Goal: Task Accomplishment & Management: Manage account settings

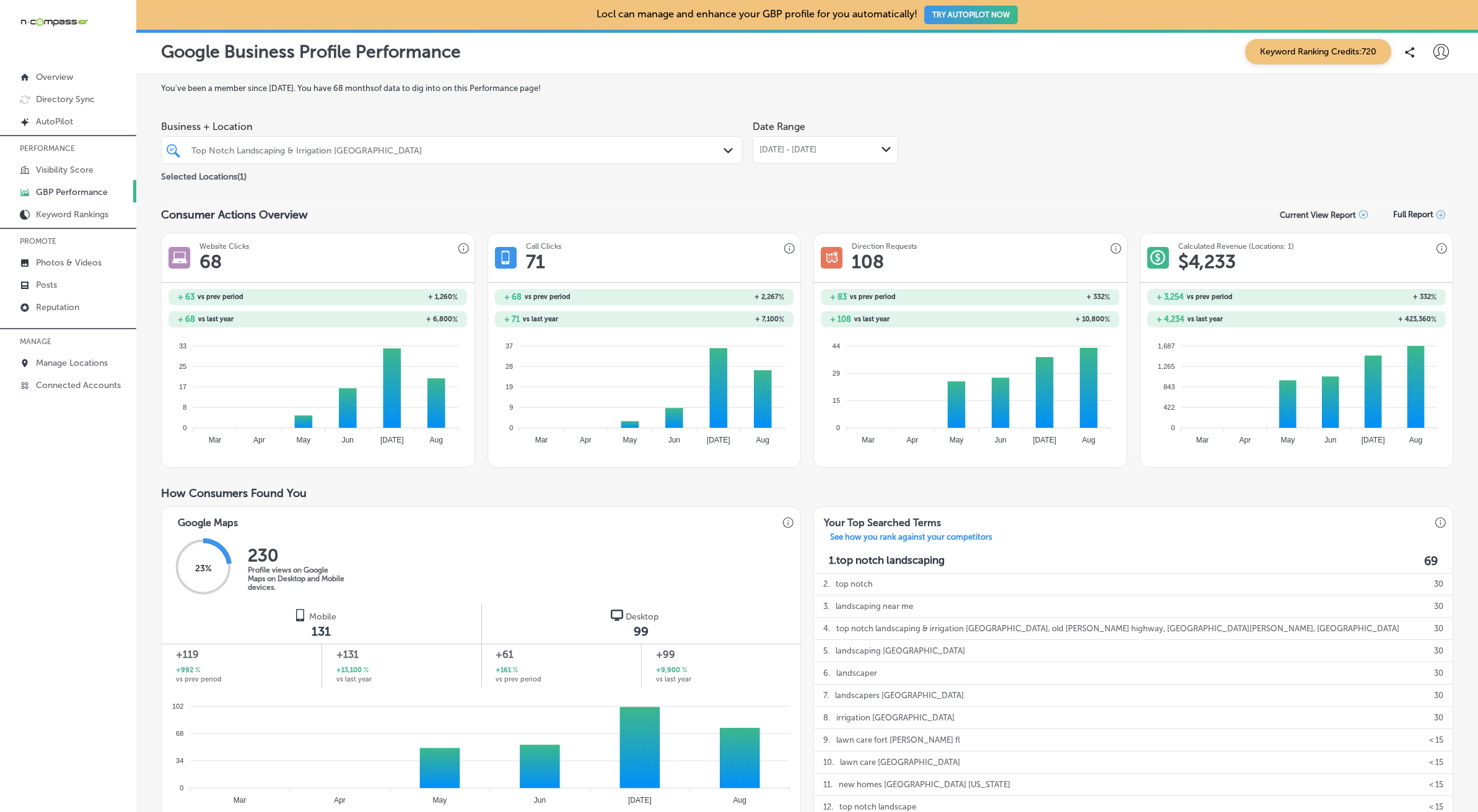
click at [312, 156] on div at bounding box center [425, 150] width 471 height 17
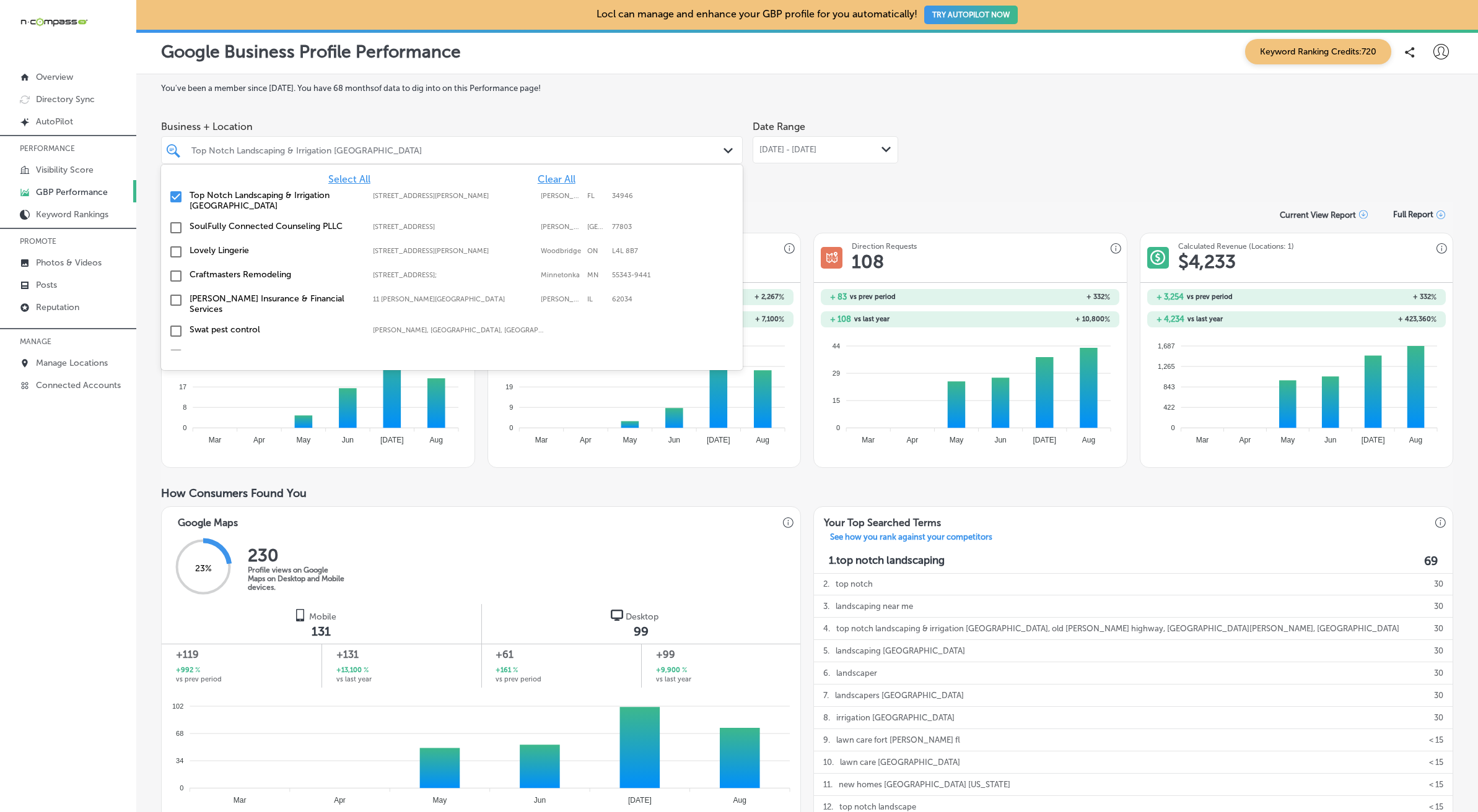
click at [56, 463] on div "iconmonstr-menu-thin copy Created with Sketch. Overview Directory Sync Created …" at bounding box center [68, 406] width 136 height 812
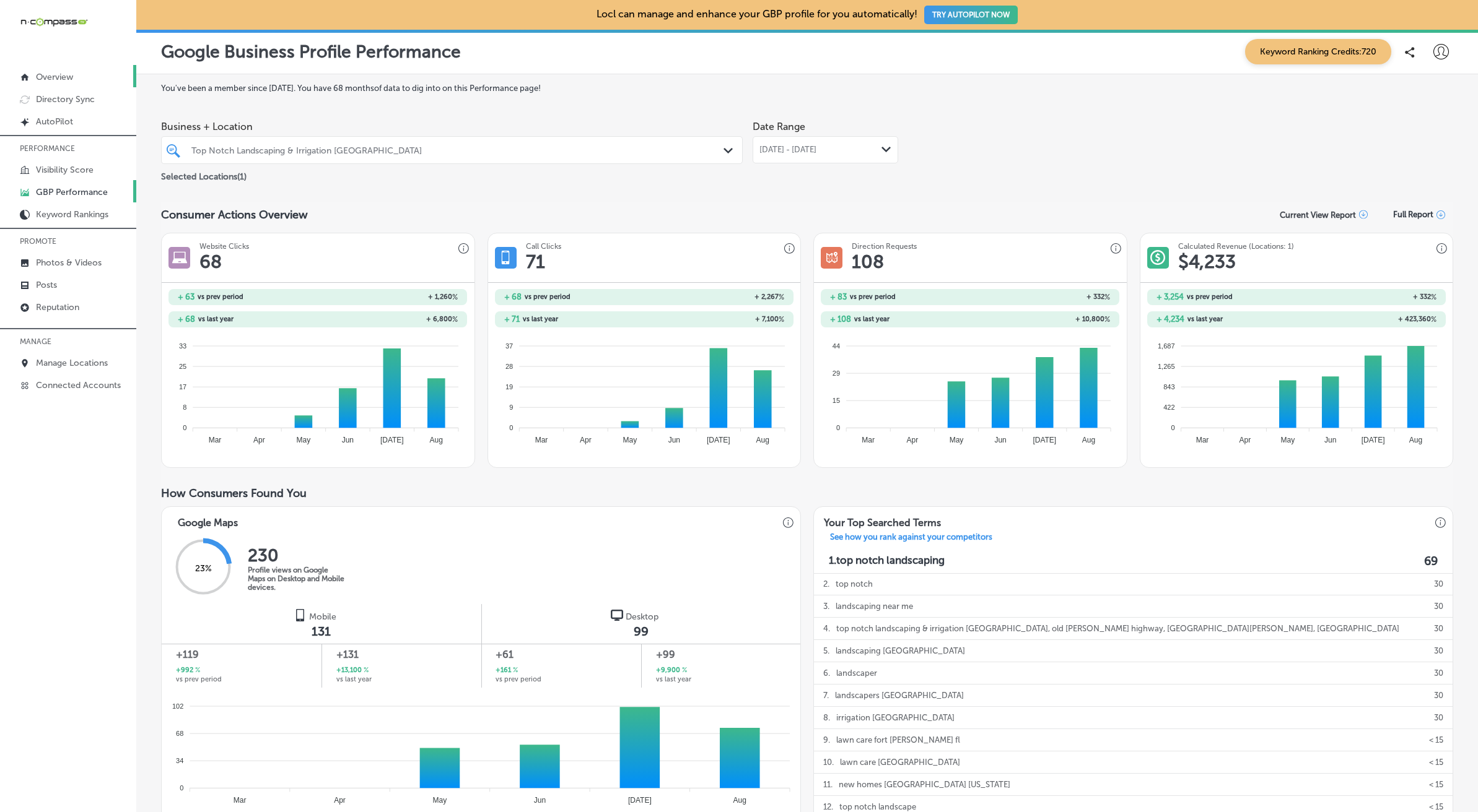
click at [52, 76] on p "Overview" at bounding box center [54, 77] width 37 height 11
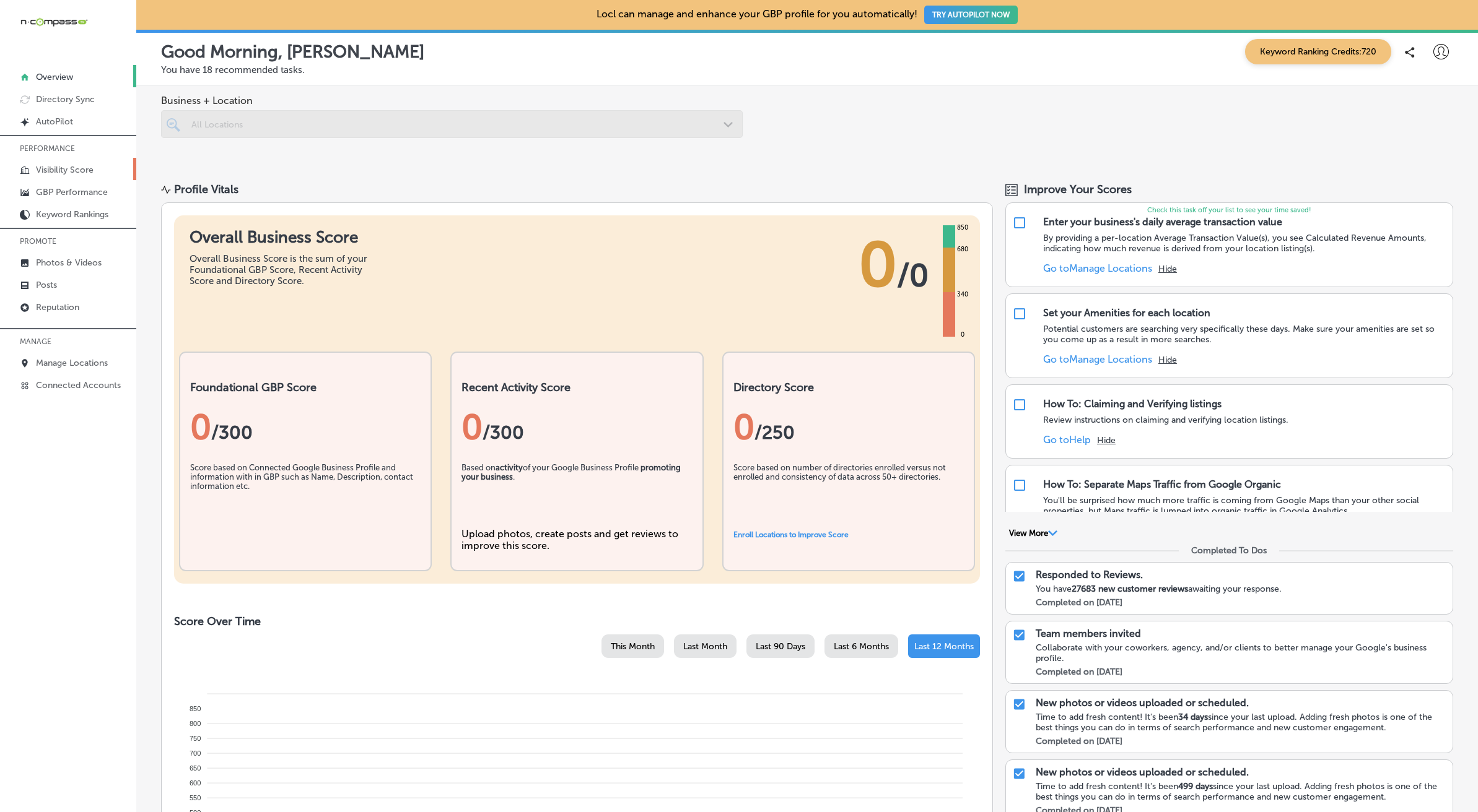
click at [62, 172] on p "Visibility Score" at bounding box center [65, 170] width 58 height 11
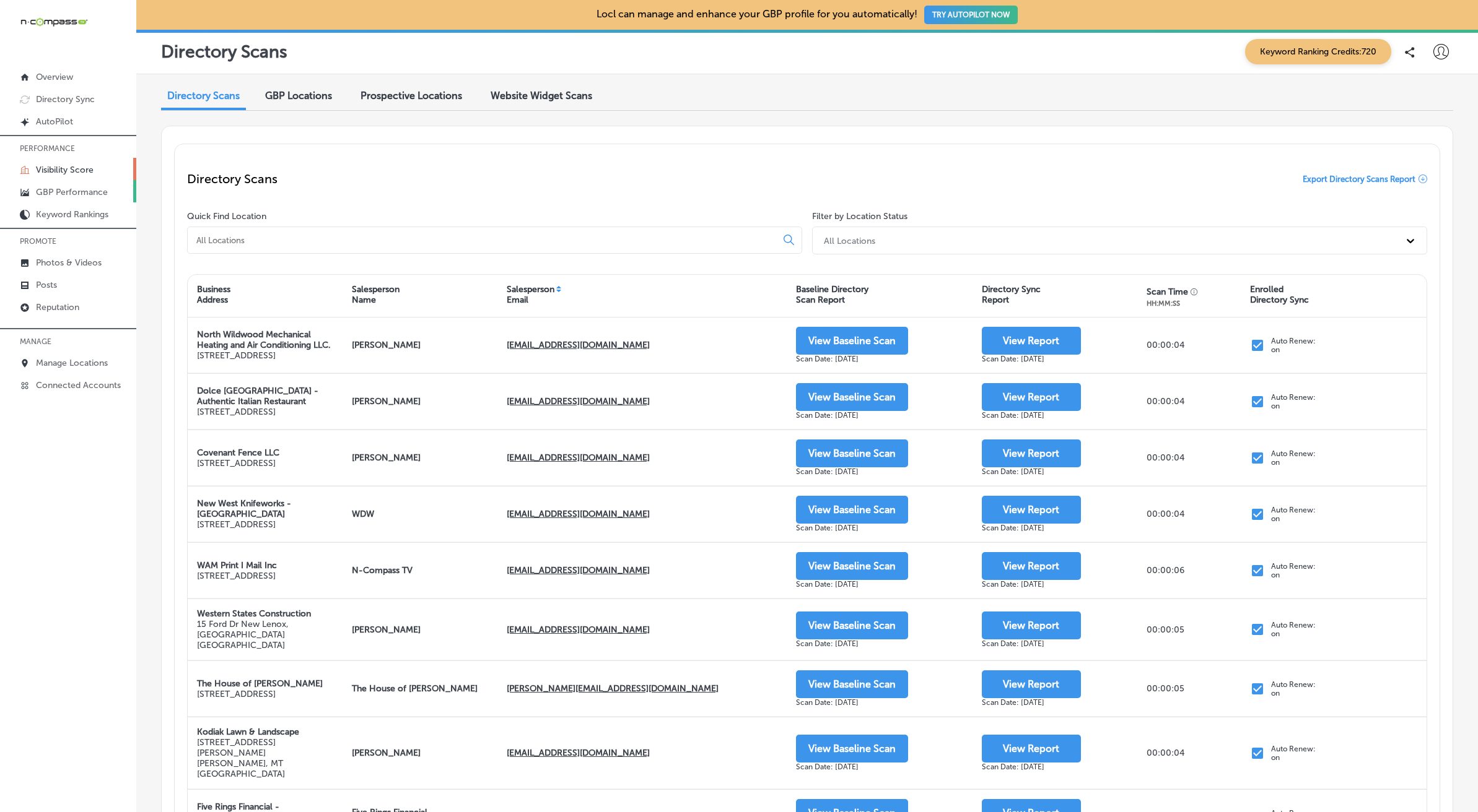
click at [58, 194] on p "GBP Performance" at bounding box center [72, 192] width 72 height 11
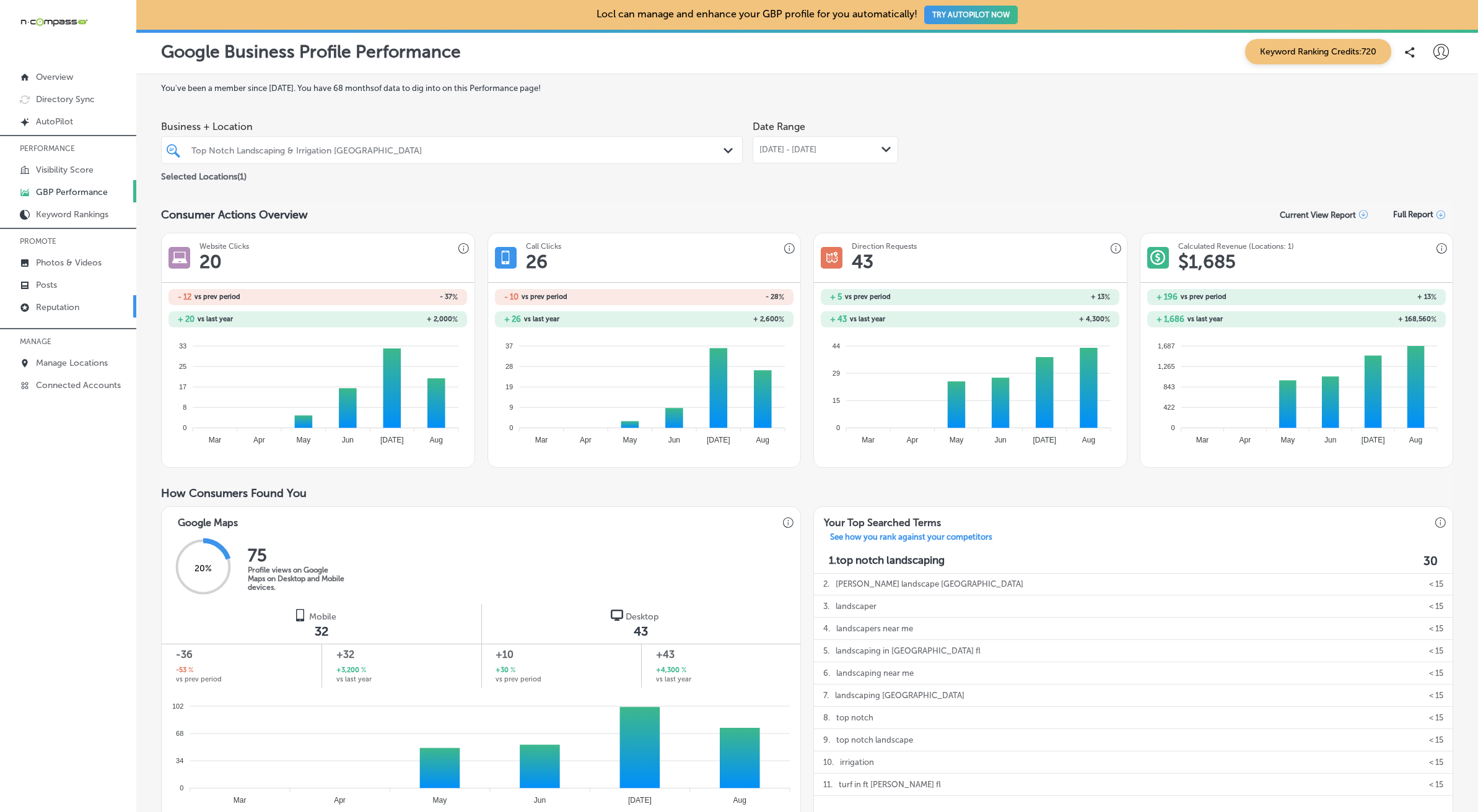
click at [57, 310] on p "Reputation" at bounding box center [58, 307] width 44 height 11
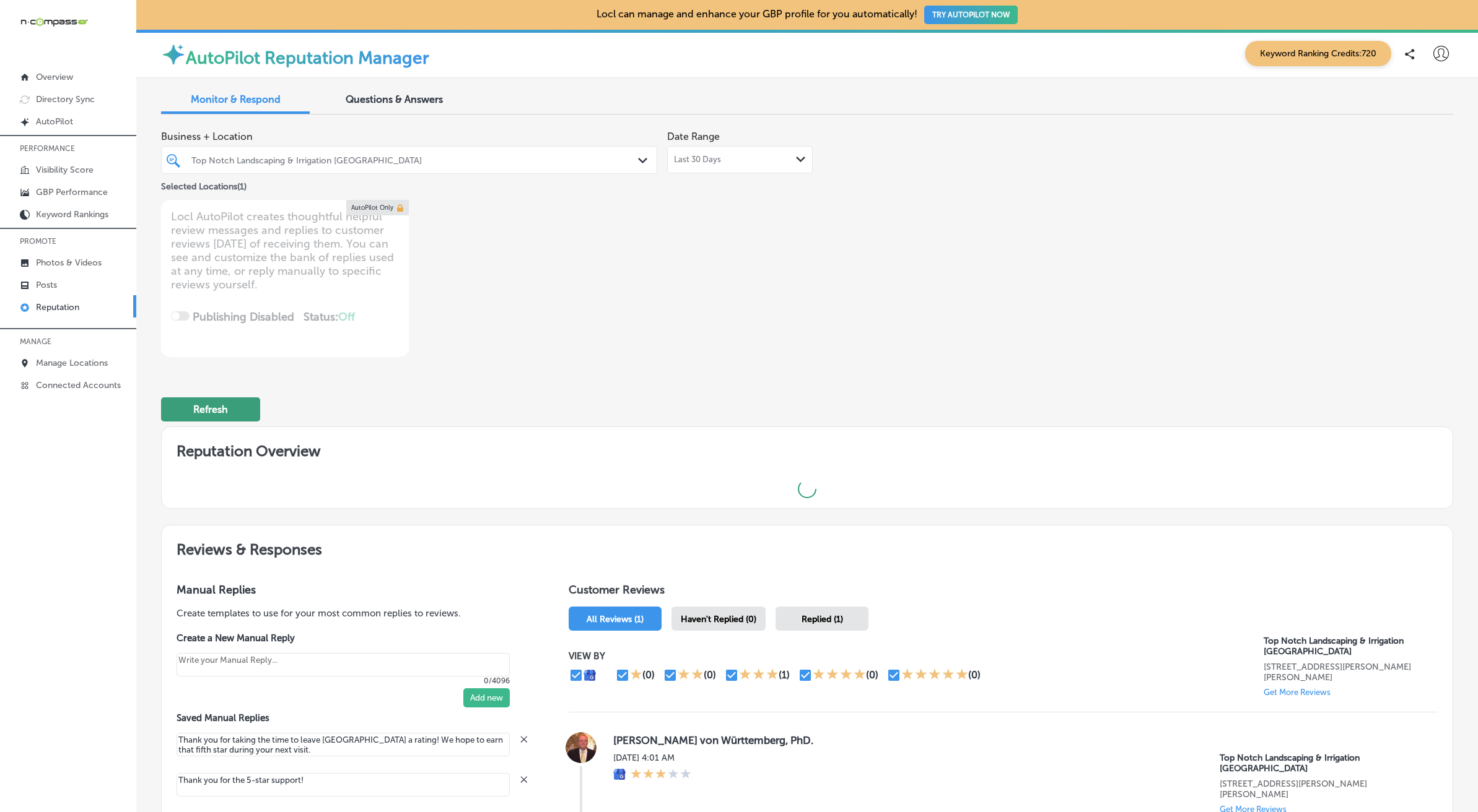
type textarea "x"
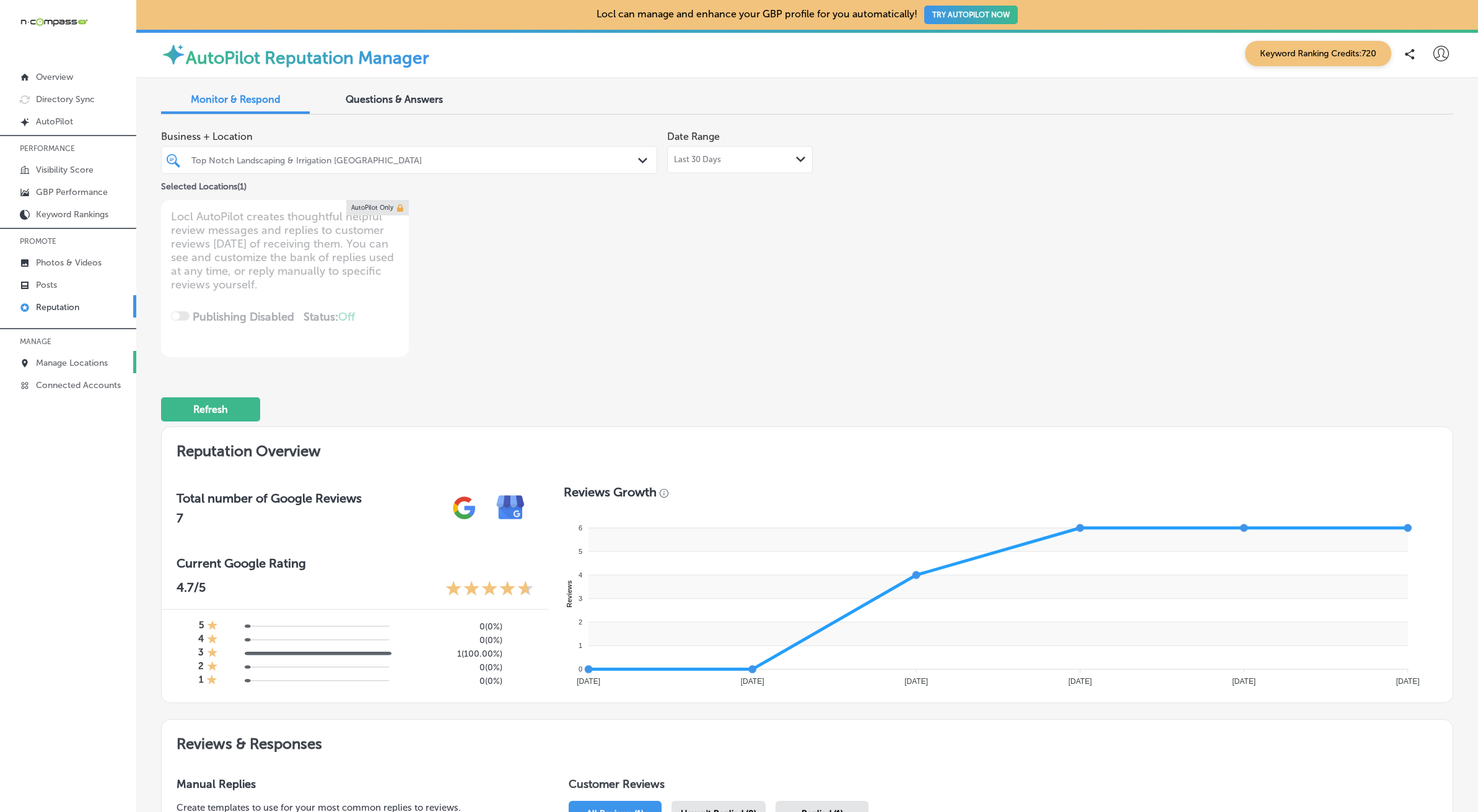
click at [62, 366] on p "Manage Locations" at bounding box center [72, 363] width 72 height 11
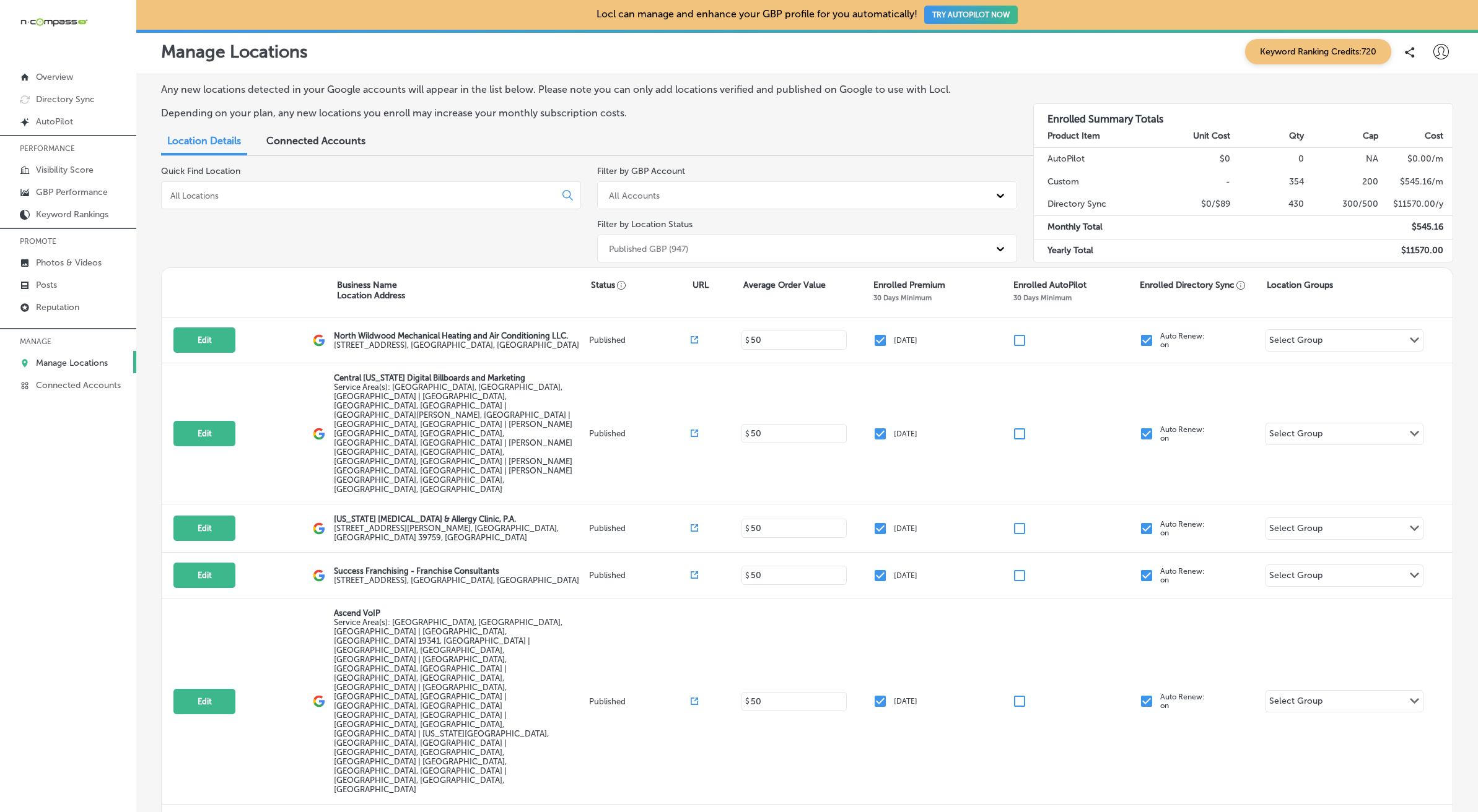
click at [235, 200] on input at bounding box center [360, 195] width 383 height 11
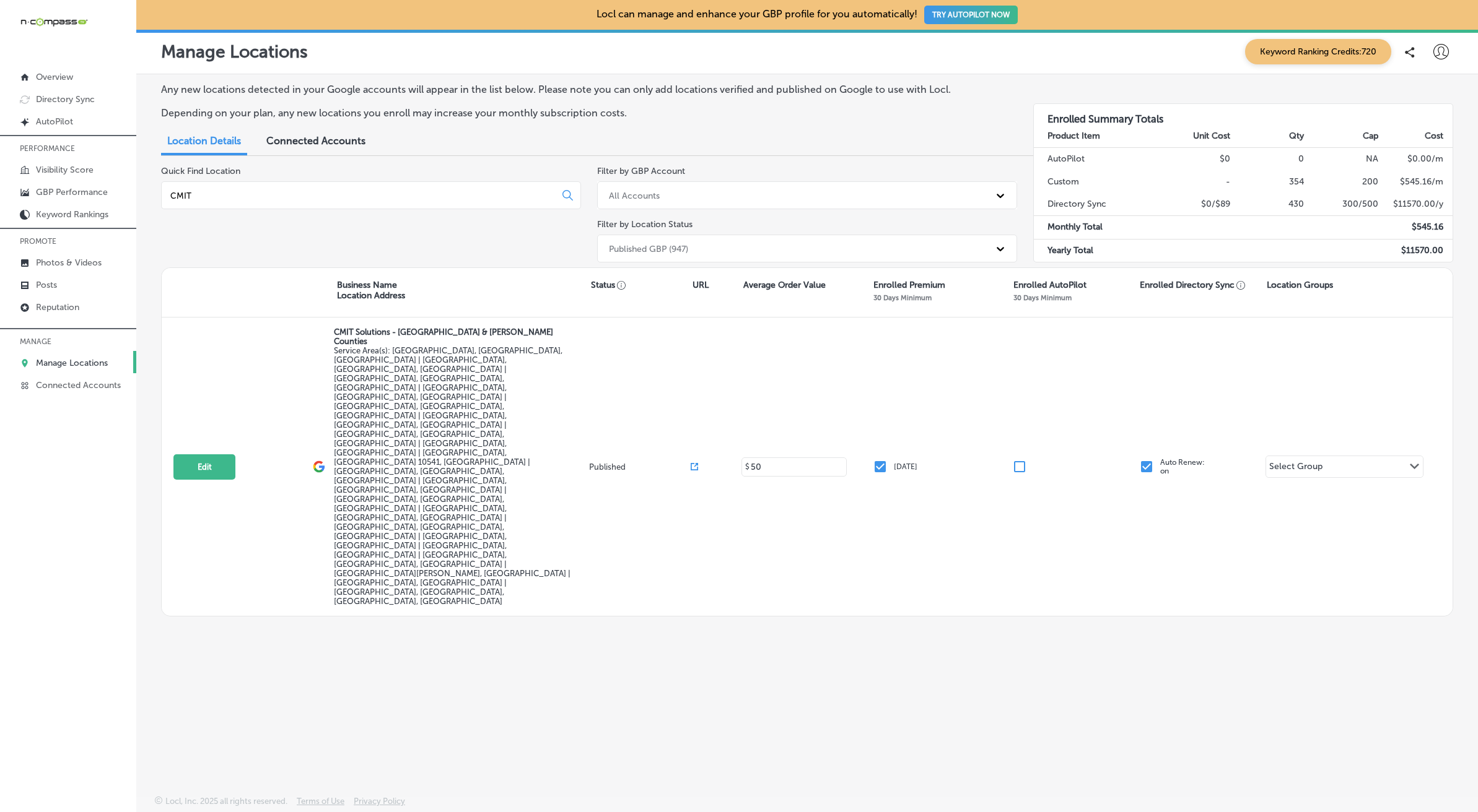
type input "CMIT"
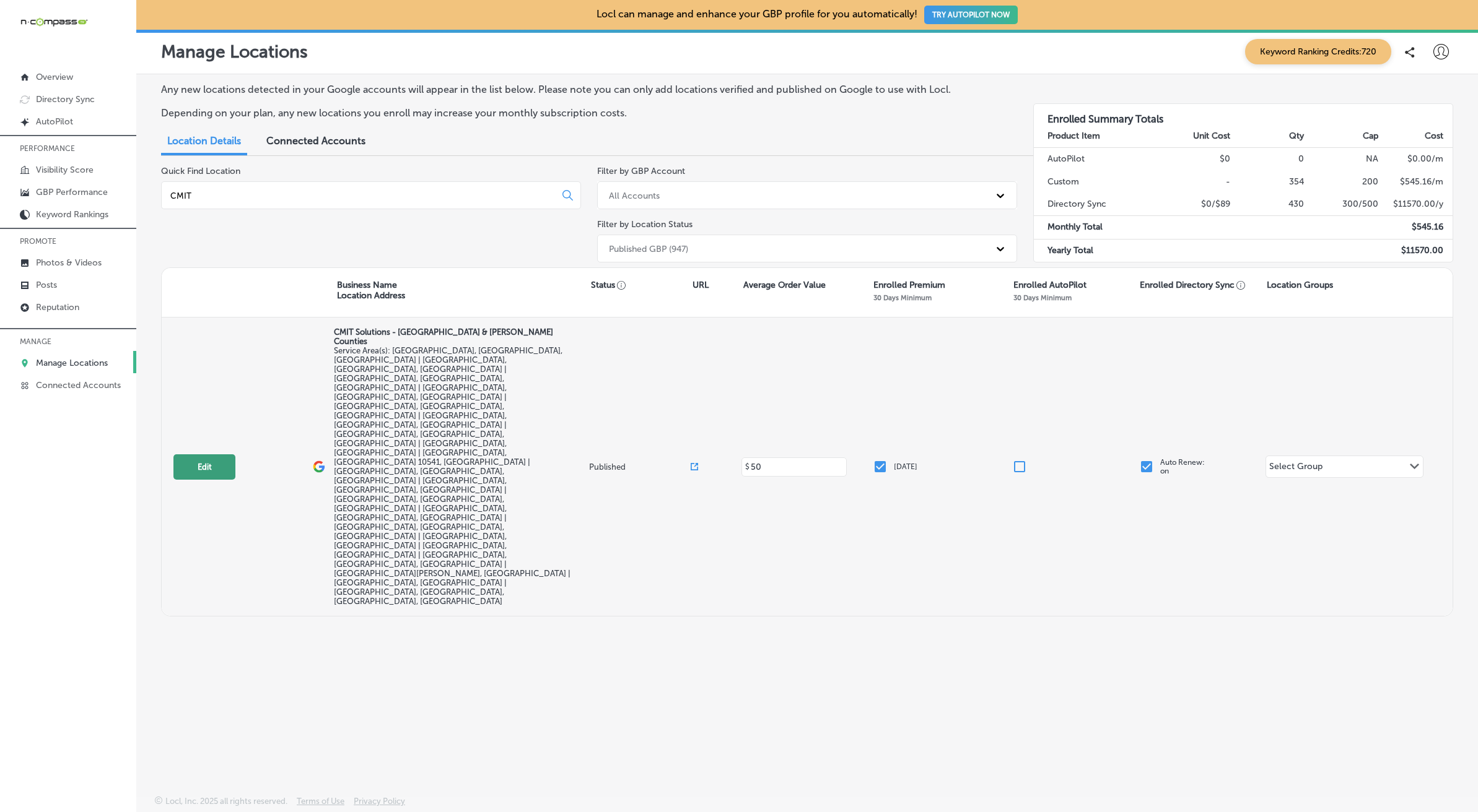
click at [215, 455] on button "Edit" at bounding box center [204, 467] width 62 height 25
select select "US"
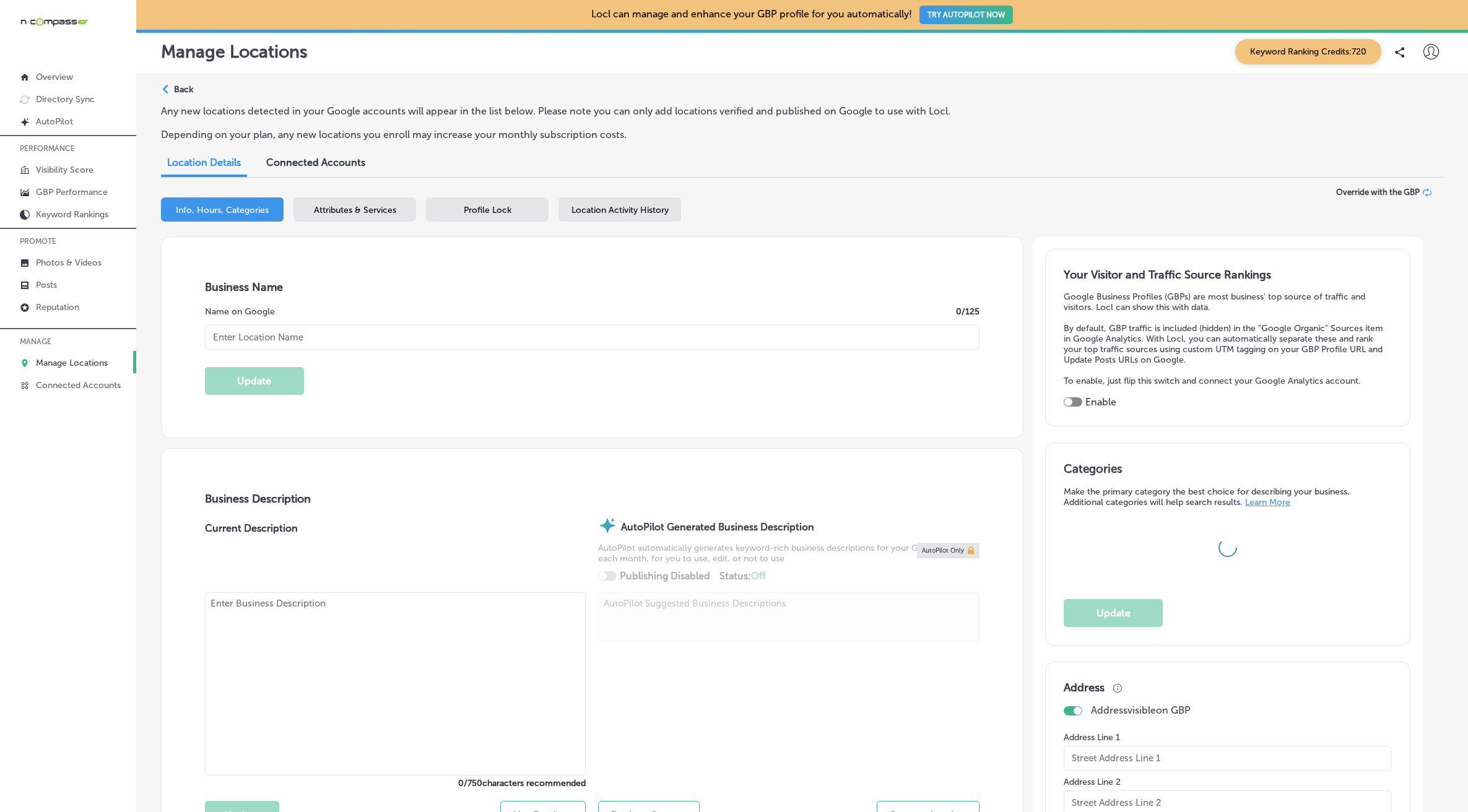
checkbox input "false"
type input "[STREET_ADDRESS]"
type input "[GEOGRAPHIC_DATA]"
type input "12207"
type input "US"
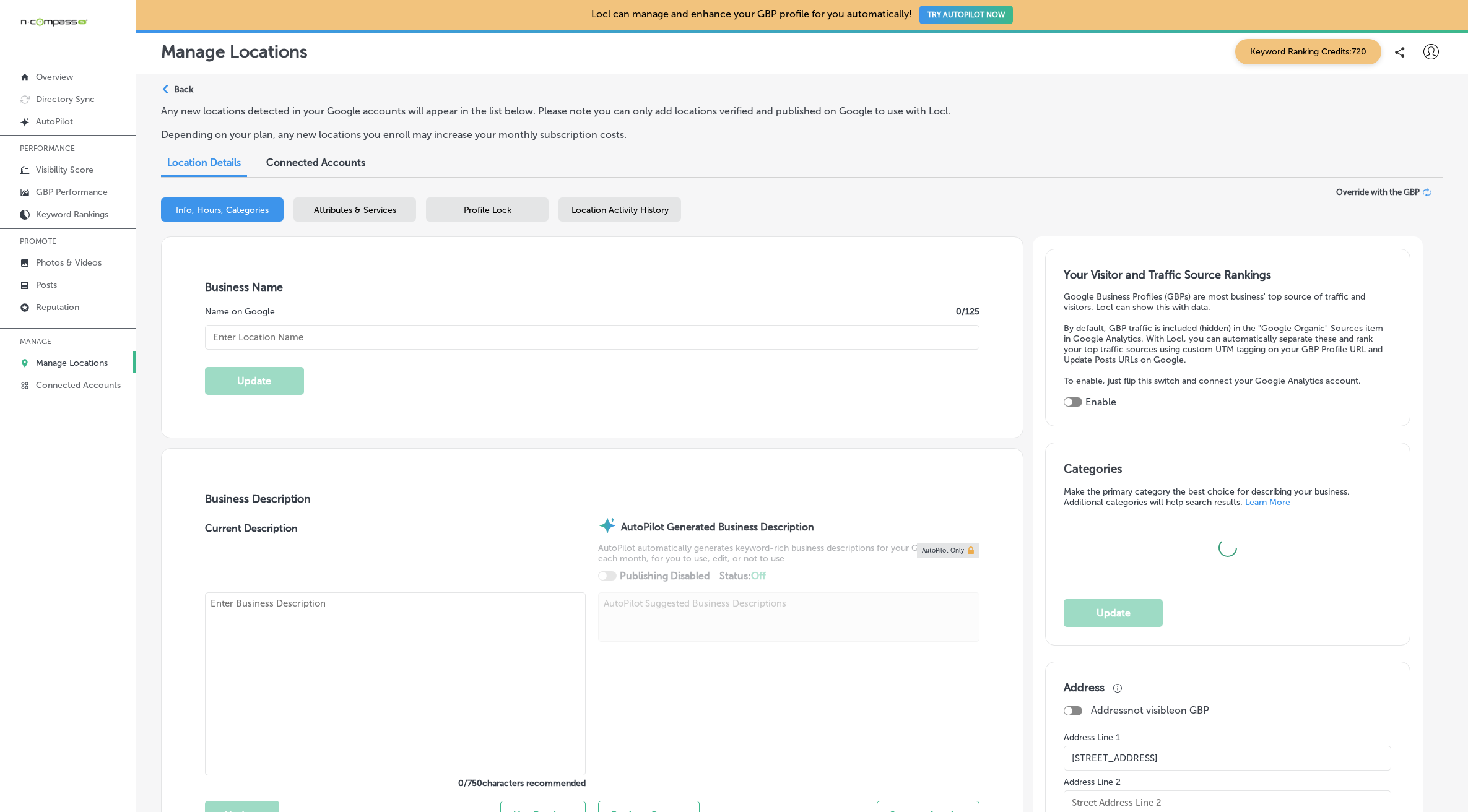
type input "CMIT Solutions - [GEOGRAPHIC_DATA] & [PERSON_NAME] Counties"
checkbox input "true"
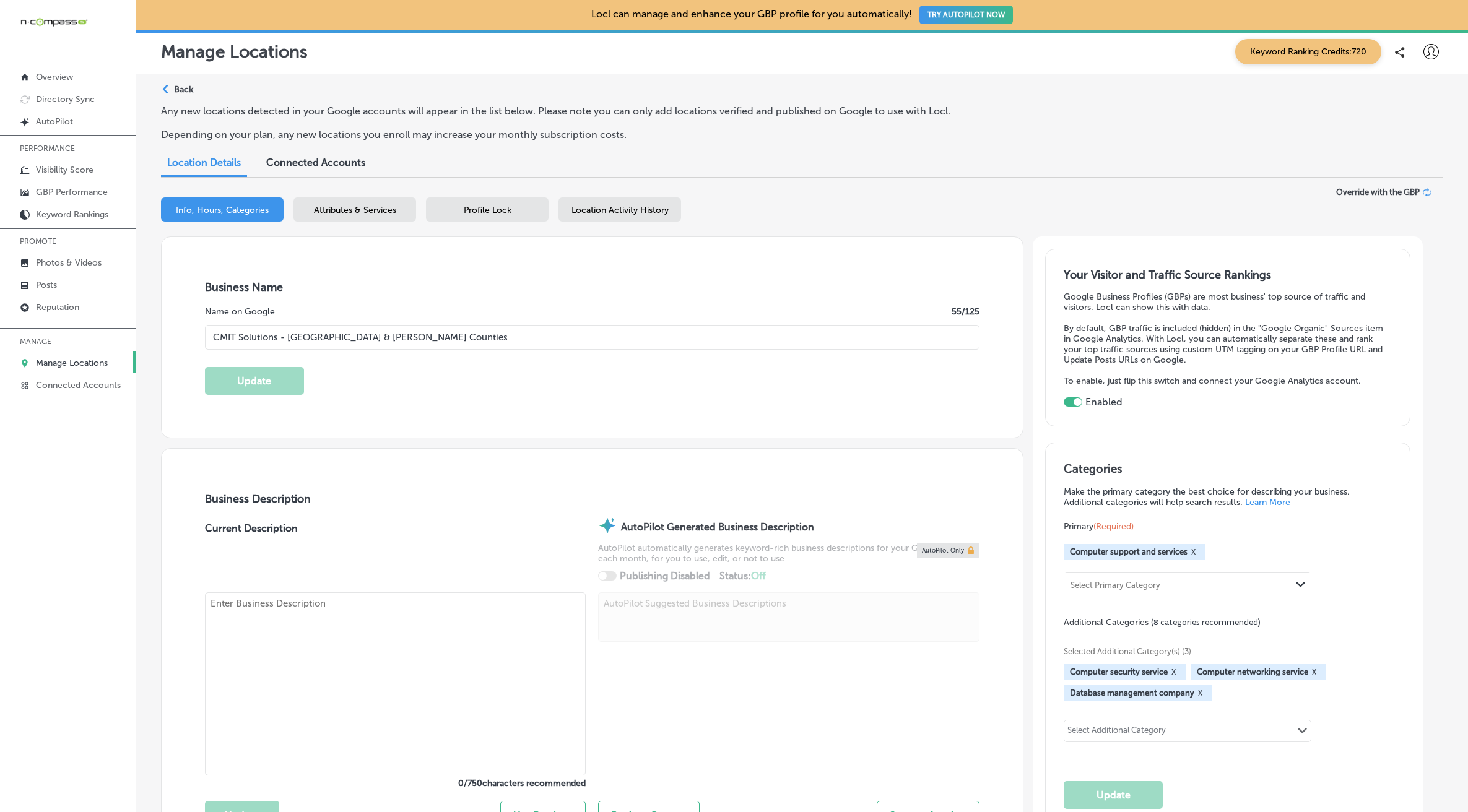
type input "[URL][DOMAIN_NAME]"
type input "[PHONE_NUMBER]"
type textarea "CMIT Solutions of [GEOGRAPHIC_DATA] & [PERSON_NAME] Counties provides reliable …"
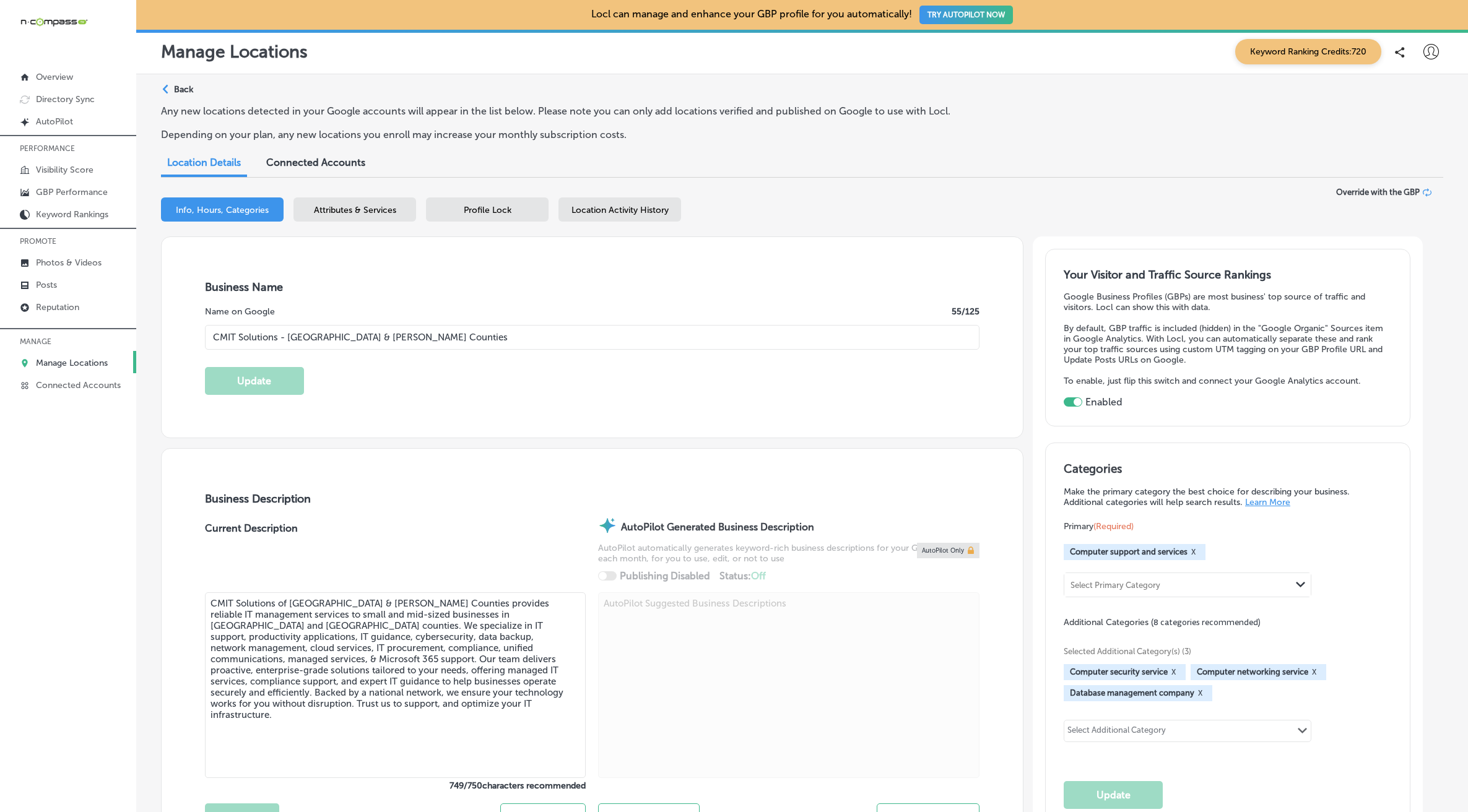
scroll to position [186, 0]
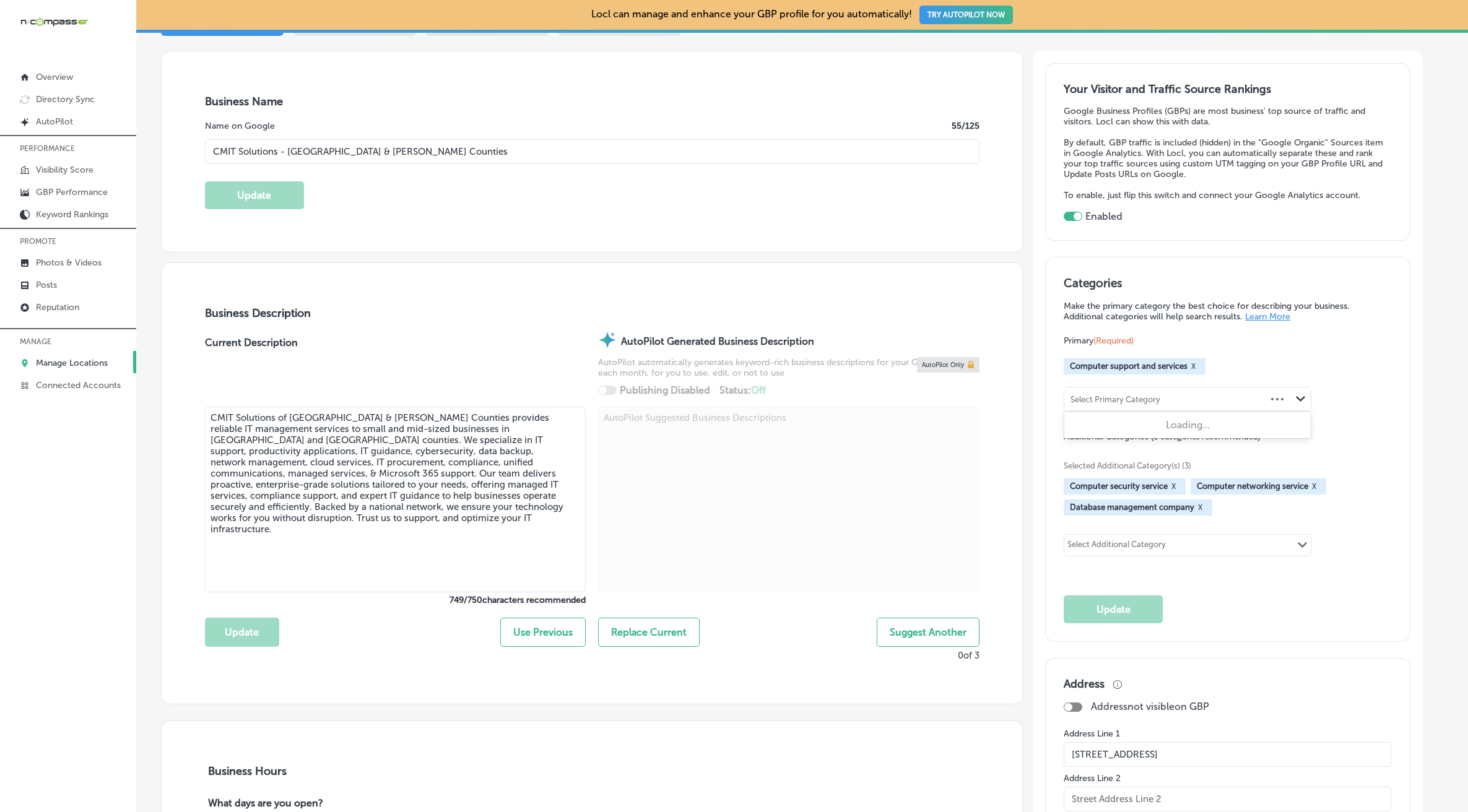
click at [1123, 404] on div "Select Primary Category" at bounding box center [1165, 399] width 202 height 17
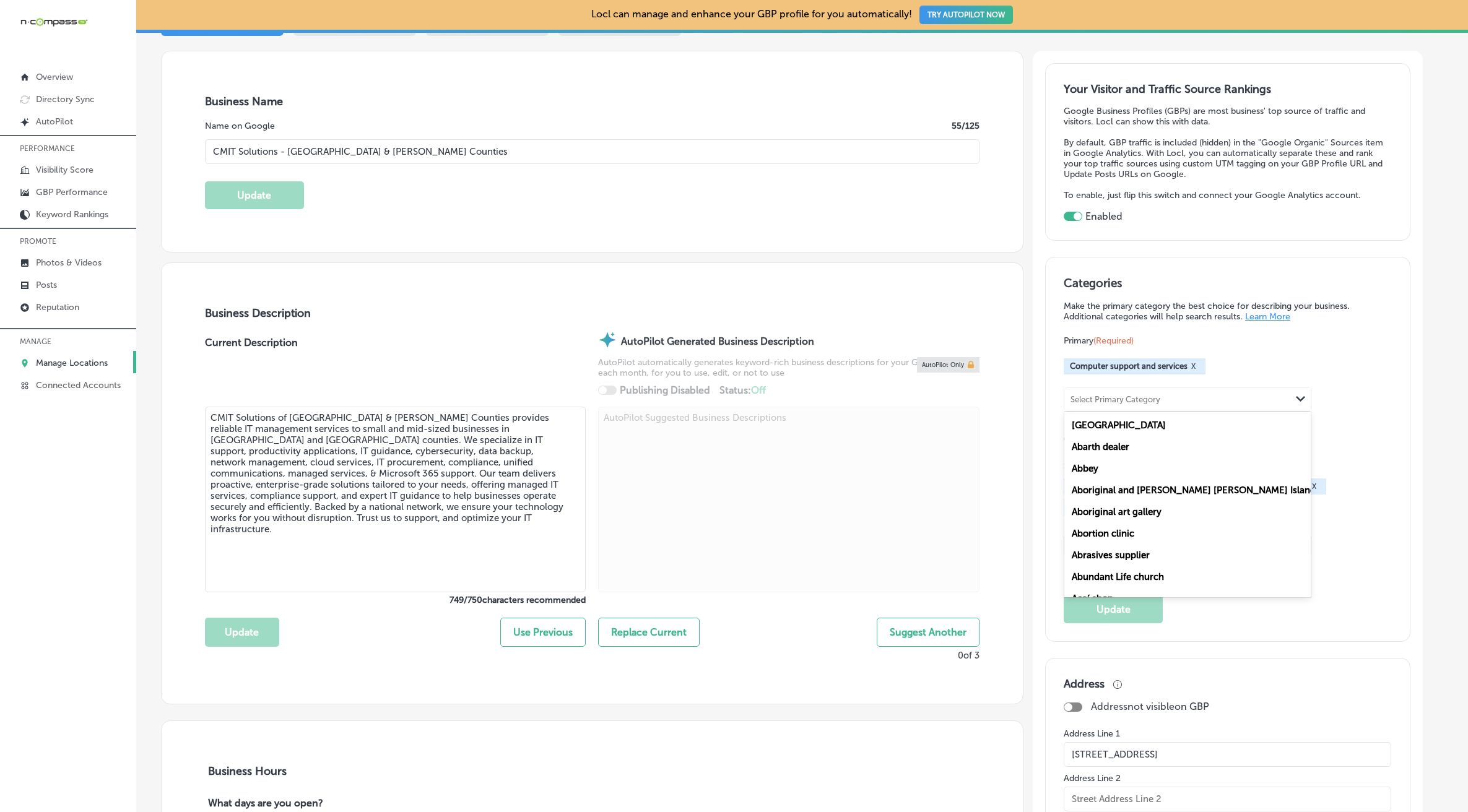
click at [1123, 403] on div "Select Primary Category" at bounding box center [1115, 399] width 90 height 9
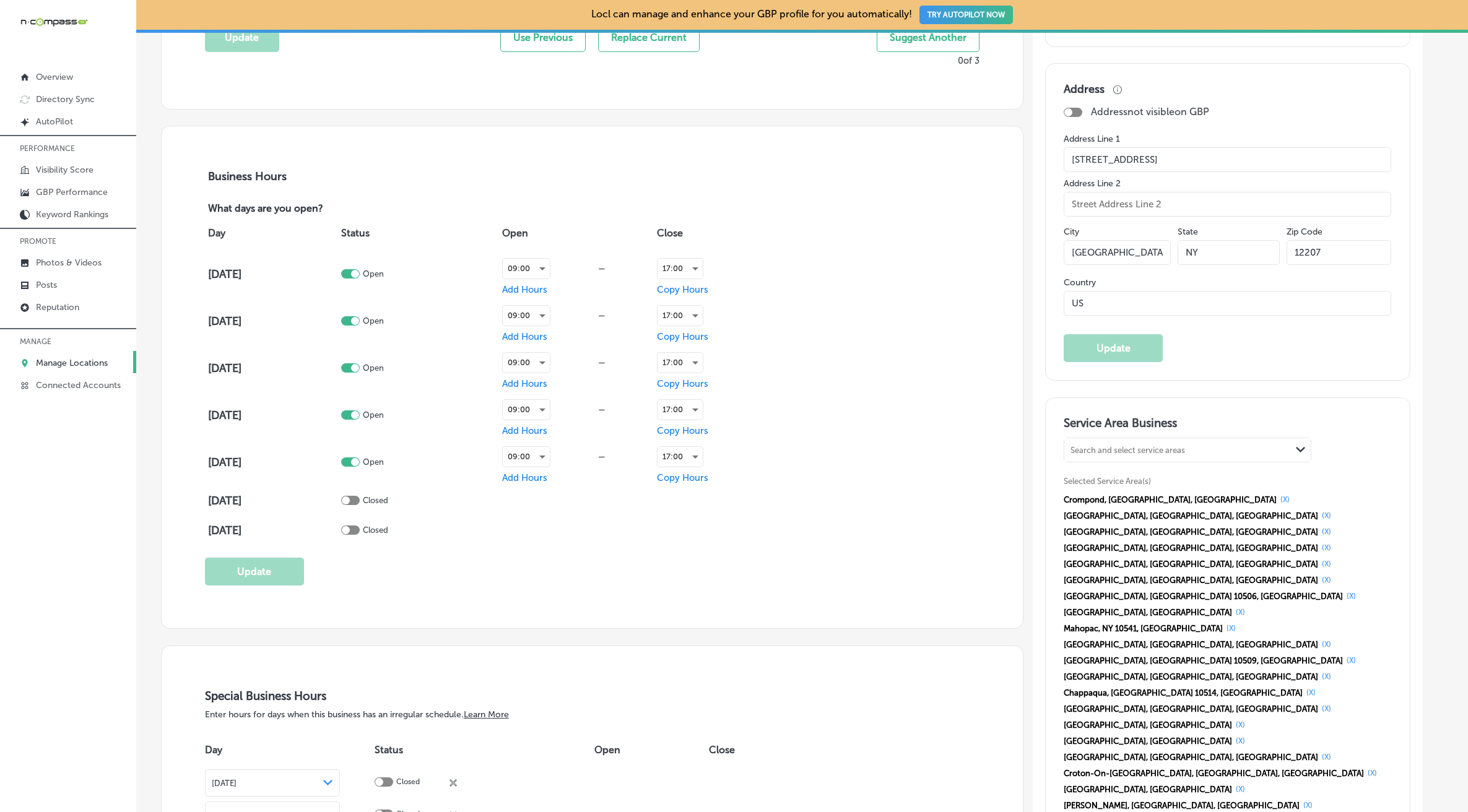
scroll to position [929, 0]
